Goal: Task Accomplishment & Management: Manage account settings

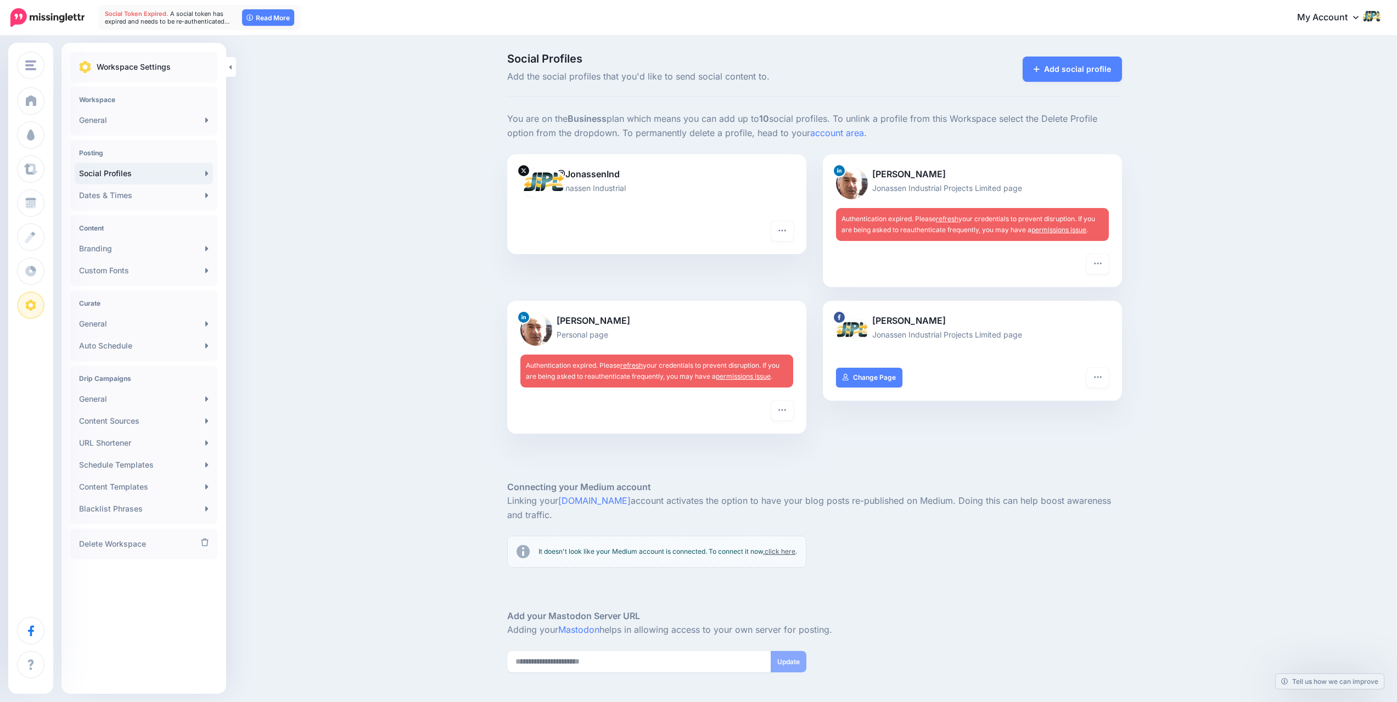
click at [1058, 230] on link "permissions issue" at bounding box center [1058, 230] width 55 height 8
click at [957, 217] on link "refresh" at bounding box center [947, 219] width 23 height 8
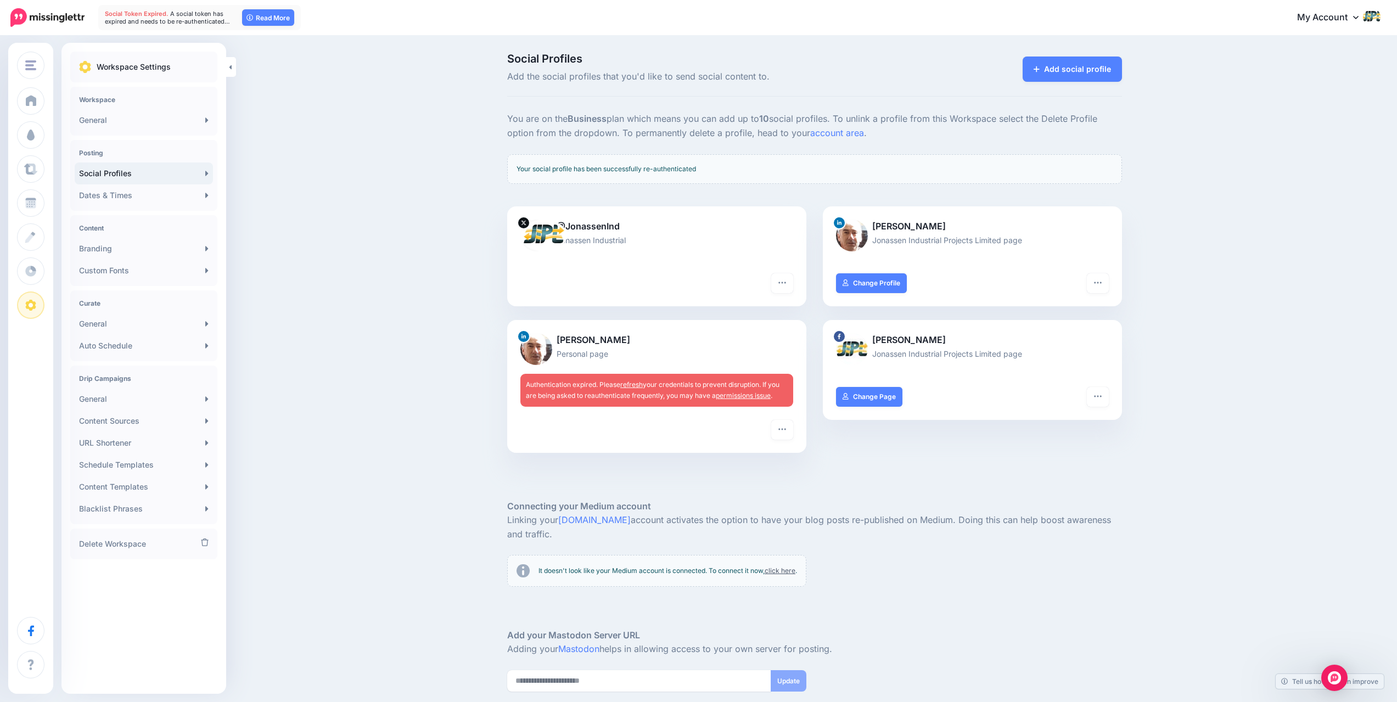
click at [640, 386] on link "refresh" at bounding box center [631, 384] width 23 height 8
